Goal: Task Accomplishment & Management: Manage account settings

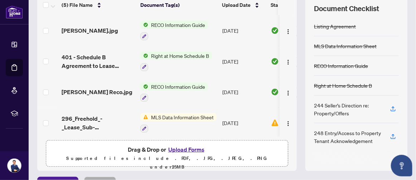
scroll to position [119, 0]
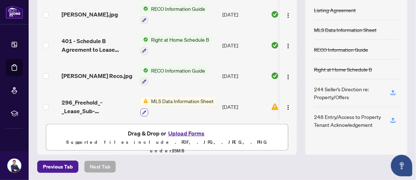
click at [144, 110] on icon "button" at bounding box center [144, 112] width 4 height 4
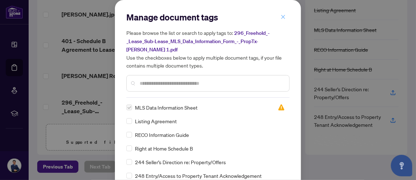
click at [281, 16] on icon "close" at bounding box center [283, 16] width 5 height 5
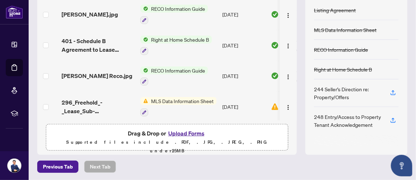
click at [168, 98] on span "MLS Data Information Sheet" at bounding box center [182, 101] width 68 height 8
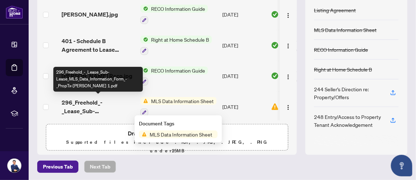
click at [83, 101] on span "296_Freehold_-_Lease_Sub-Lease_MLS_Data_Information_Form_-_PropTx-[PERSON_NAME]…" at bounding box center [98, 106] width 73 height 17
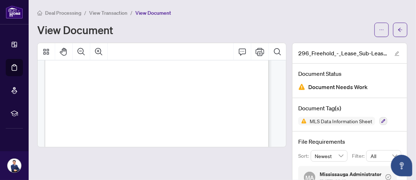
scroll to position [179, 0]
click at [168, 96] on span "06" at bounding box center [168, 98] width 4 height 4
drag, startPoint x: 170, startPoint y: 97, endPoint x: 164, endPoint y: 96, distance: 6.5
click at [126, 100] on span "3,300.00" at bounding box center [118, 101] width 15 height 4
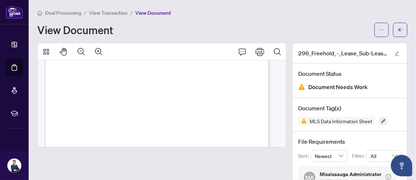
click at [170, 98] on span "06" at bounding box center [168, 98] width 4 height 4
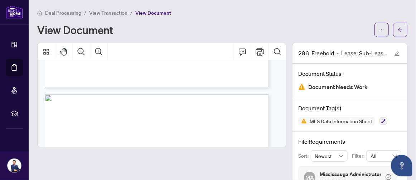
scroll to position [0, 0]
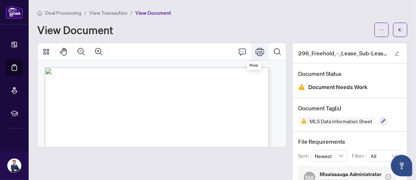
click at [256, 51] on icon "Print" at bounding box center [260, 51] width 9 height 9
click at [209, 33] on div "View Document" at bounding box center [203, 29] width 333 height 11
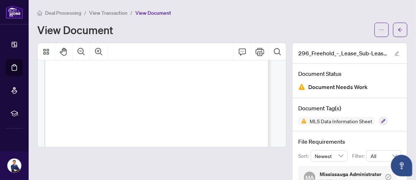
click at [98, 13] on span "View Transaction" at bounding box center [108, 13] width 38 height 6
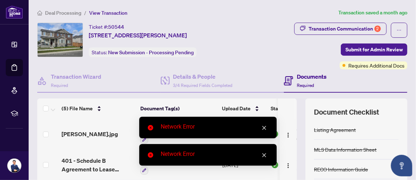
click at [266, 63] on div "Transaction Communication 2 Submit for Admin Review Requires Additional Docs" at bounding box center [327, 46] width 161 height 47
click at [261, 130] on link "Close" at bounding box center [264, 128] width 8 height 8
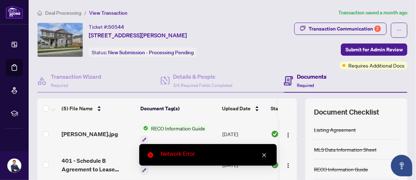
click at [266, 153] on icon "close" at bounding box center [264, 154] width 5 height 5
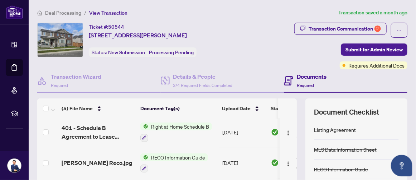
scroll to position [119, 0]
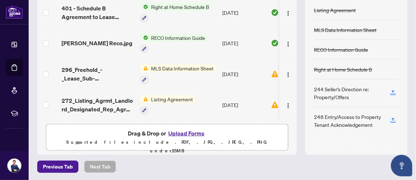
click at [173, 95] on span "Listing Agreement" at bounding box center [172, 99] width 48 height 8
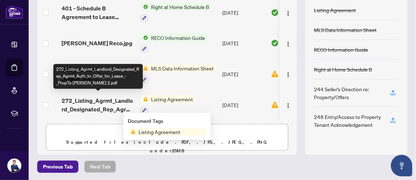
click at [94, 98] on span "272_Listing_Agrmt_Landlord_Designated_Rep_Agrmt_Auth_to_Offer_for_Lease_-_PropT…" at bounding box center [98, 104] width 73 height 17
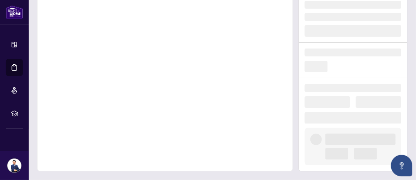
scroll to position [63, 0]
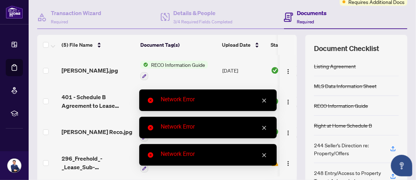
click at [263, 100] on icon "close" at bounding box center [264, 100] width 5 height 5
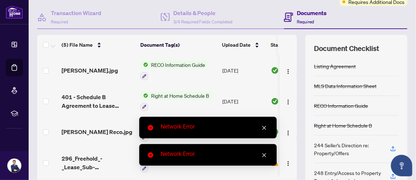
click at [266, 126] on icon "close" at bounding box center [265, 128] width 4 height 4
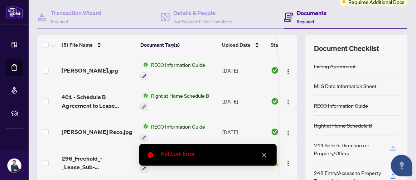
click at [266, 156] on icon "close" at bounding box center [265, 155] width 4 height 4
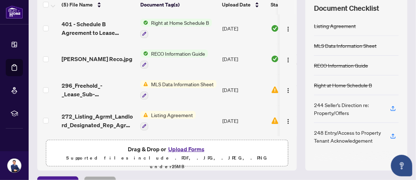
scroll to position [119, 0]
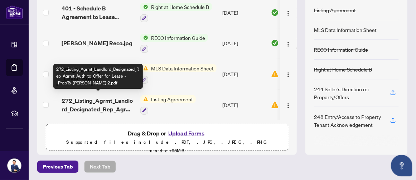
click at [76, 100] on span "272_Listing_Agrmt_Landlord_Designated_Rep_Agrmt_Auth_to_Offer_for_Lease_-_PropT…" at bounding box center [98, 104] width 73 height 17
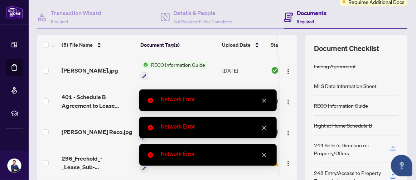
click at [267, 99] on icon "close" at bounding box center [264, 100] width 5 height 5
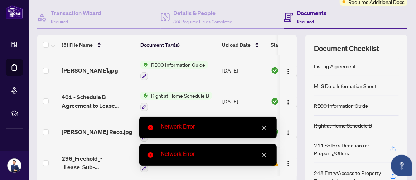
click at [261, 127] on link "Close" at bounding box center [264, 128] width 8 height 8
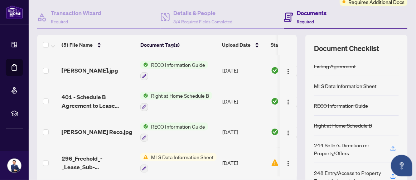
scroll to position [33, 0]
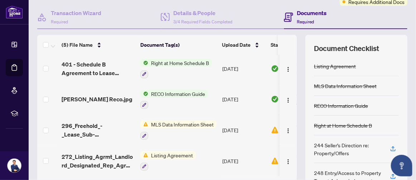
click at [163, 151] on span "Listing Agreement" at bounding box center [172, 155] width 48 height 8
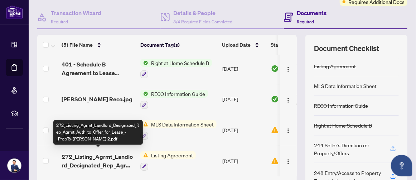
click at [100, 158] on span "272_Listing_Agrmt_Landlord_Designated_Rep_Agrmt_Auth_to_Offer_for_Lease_-_PropT…" at bounding box center [98, 160] width 73 height 17
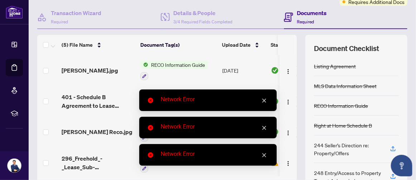
click at [263, 101] on icon "close" at bounding box center [264, 100] width 5 height 5
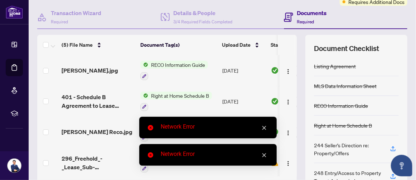
click at [267, 124] on link "Close" at bounding box center [264, 128] width 8 height 8
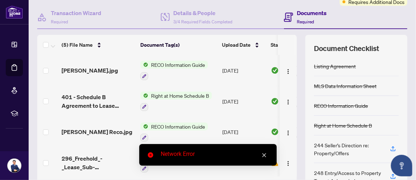
click at [260, 153] on link "Close" at bounding box center [264, 155] width 8 height 8
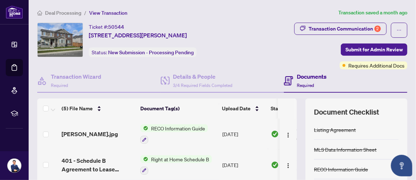
click at [330, 130] on div "Listing Agreement" at bounding box center [335, 129] width 42 height 8
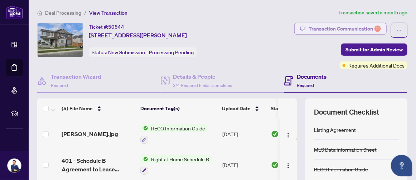
click at [327, 28] on div "Transaction Communication 2" at bounding box center [345, 28] width 72 height 11
type textarea "**********"
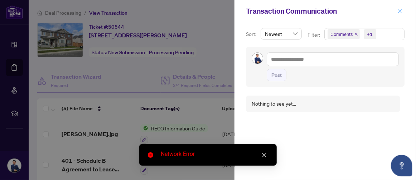
click at [398, 11] on icon "close" at bounding box center [400, 11] width 5 height 5
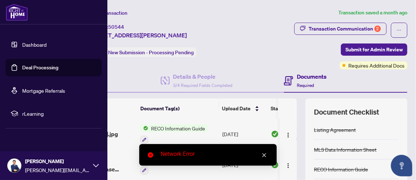
click at [27, 43] on link "Dashboard" at bounding box center [34, 44] width 24 height 6
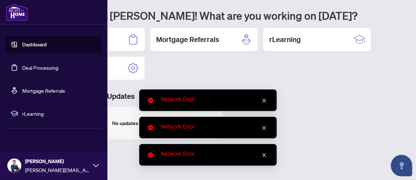
click at [23, 15] on img at bounding box center [17, 12] width 22 height 17
click at [26, 71] on link "Deal Processing" at bounding box center [40, 67] width 36 height 6
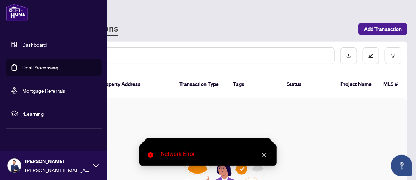
click at [12, 12] on img at bounding box center [17, 12] width 22 height 17
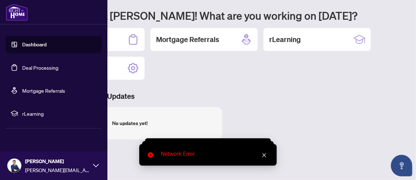
click at [97, 163] on icon at bounding box center [96, 165] width 6 height 6
click at [33, 44] on link "Dashboard" at bounding box center [34, 44] width 24 height 6
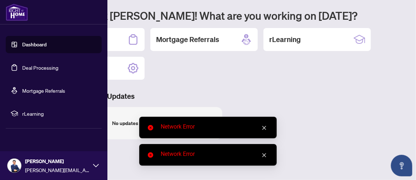
click at [91, 167] on div "[PERSON_NAME] [PERSON_NAME][EMAIL_ADDRESS][DOMAIN_NAME]" at bounding box center [53, 165] width 107 height 29
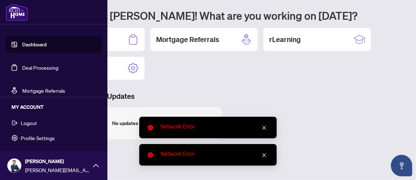
click at [20, 124] on button "Logout" at bounding box center [54, 122] width 96 height 12
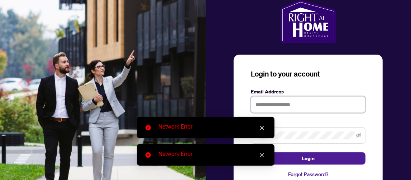
type input "**********"
drag, startPoint x: 262, startPoint y: 128, endPoint x: 263, endPoint y: 149, distance: 21.2
click at [262, 128] on icon "close" at bounding box center [262, 128] width 4 height 4
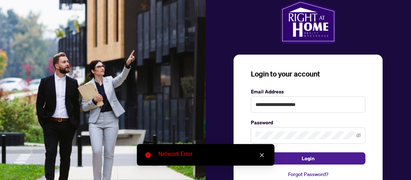
click at [261, 156] on icon "close" at bounding box center [261, 154] width 5 height 5
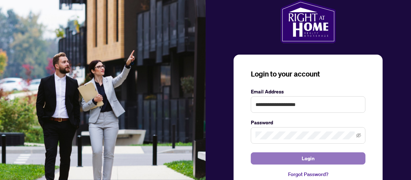
click at [307, 158] on span "Login" at bounding box center [308, 157] width 13 height 11
